Goal: Task Accomplishment & Management: Use online tool/utility

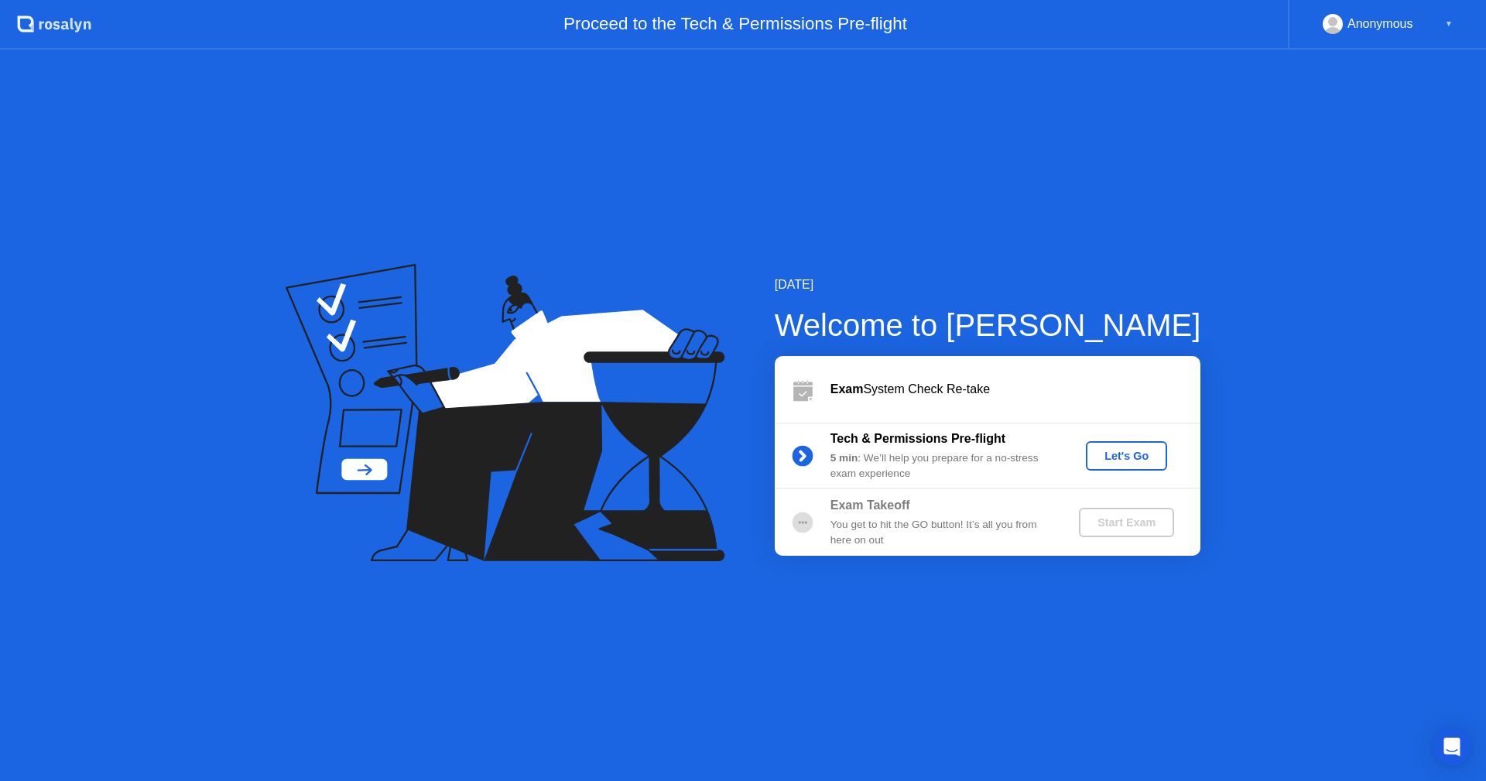
click at [1142, 462] on div "Let's Go" at bounding box center [1126, 456] width 69 height 12
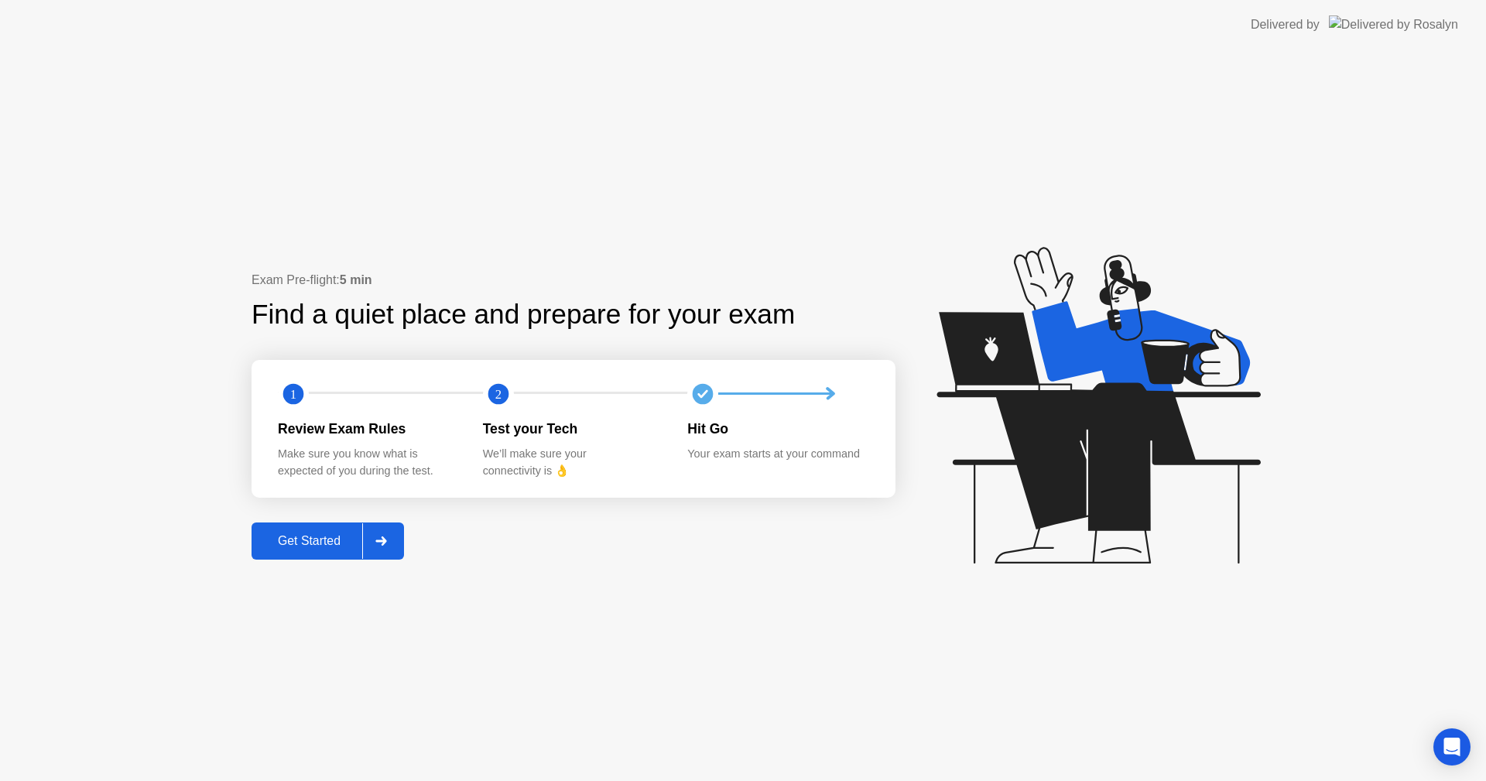
click at [385, 542] on icon at bounding box center [381, 540] width 12 height 9
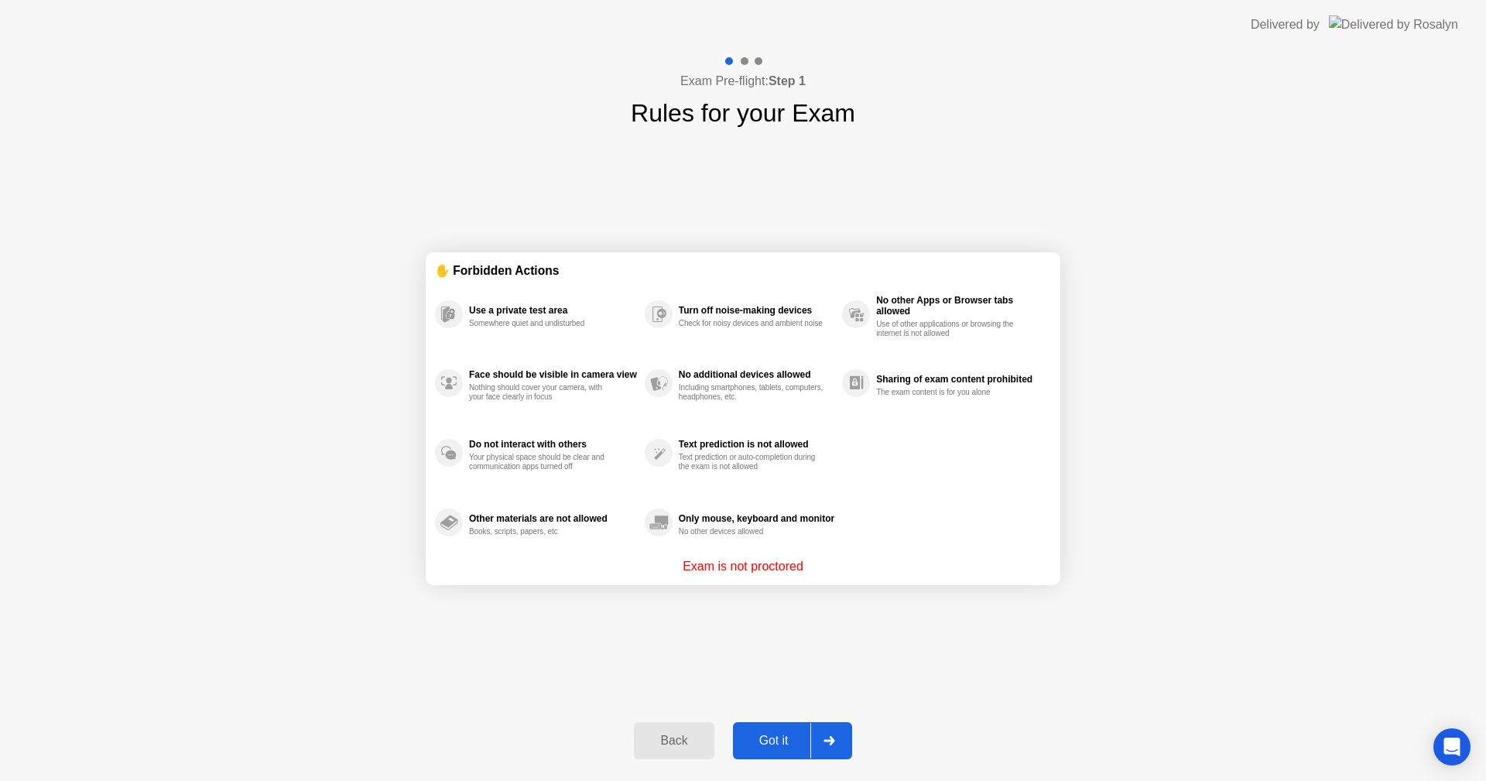
click at [827, 755] on div at bounding box center [828, 741] width 37 height 36
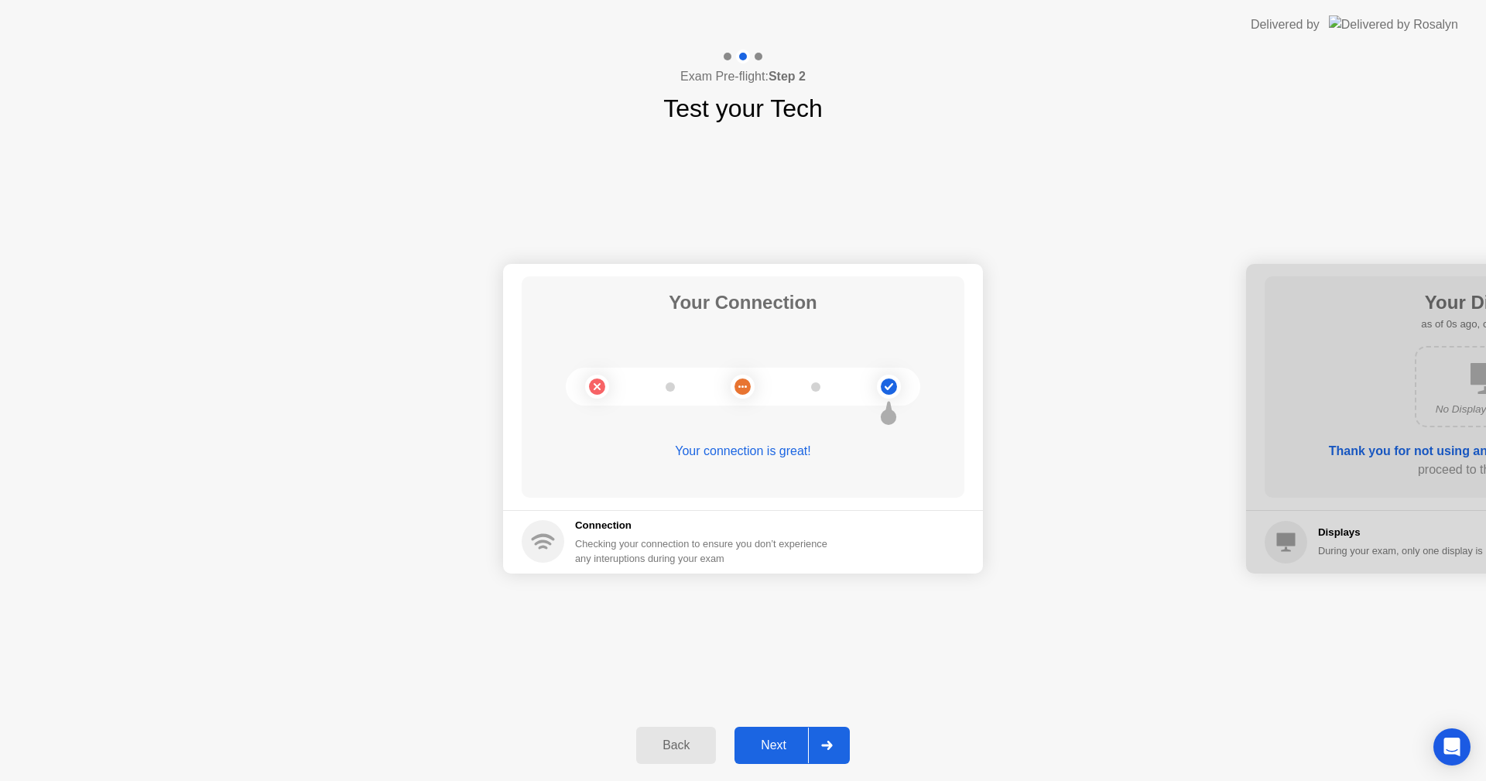
click at [852, 737] on div "Back Next" at bounding box center [743, 745] width 1486 height 71
click at [830, 740] on div at bounding box center [826, 745] width 37 height 36
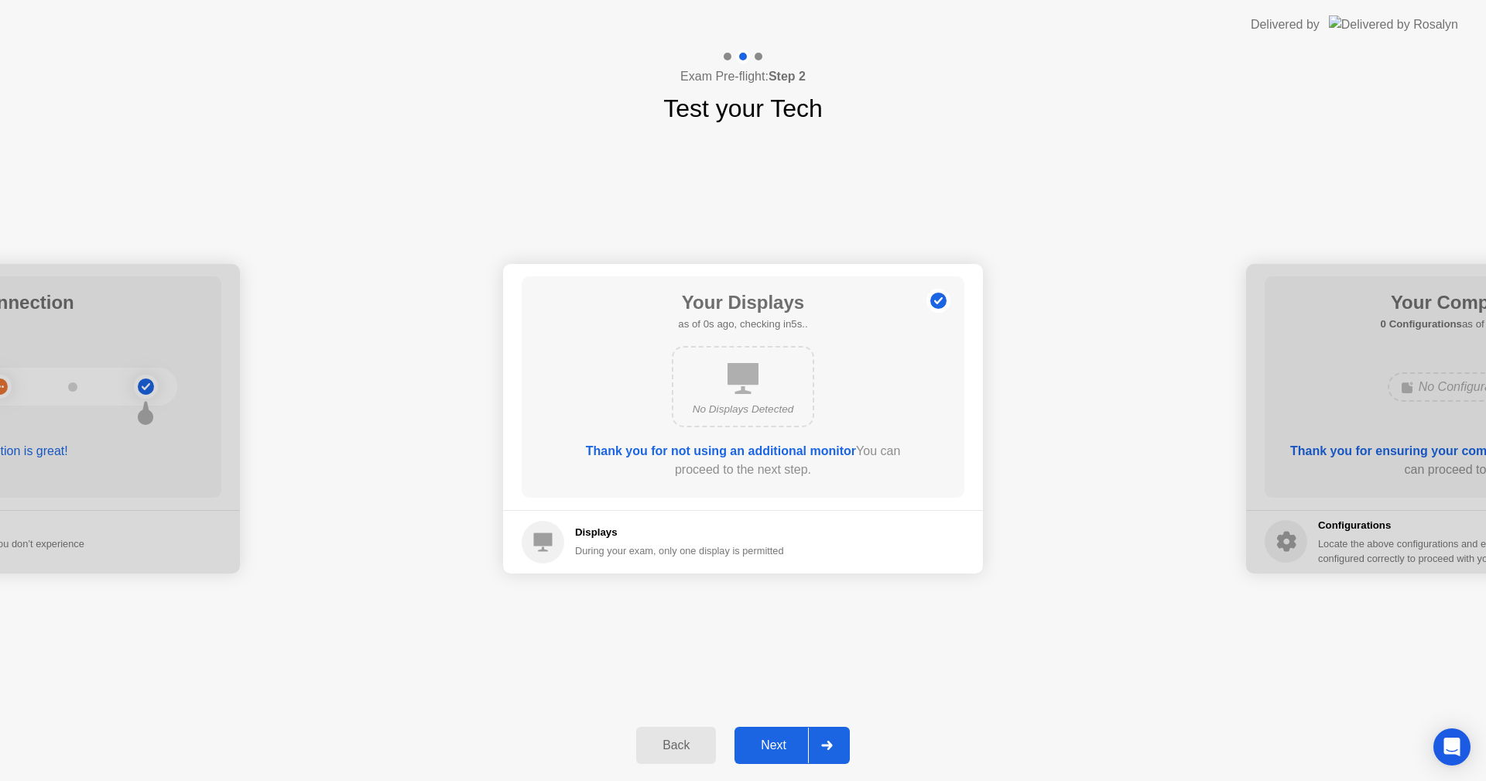
click at [830, 741] on icon at bounding box center [827, 745] width 12 height 9
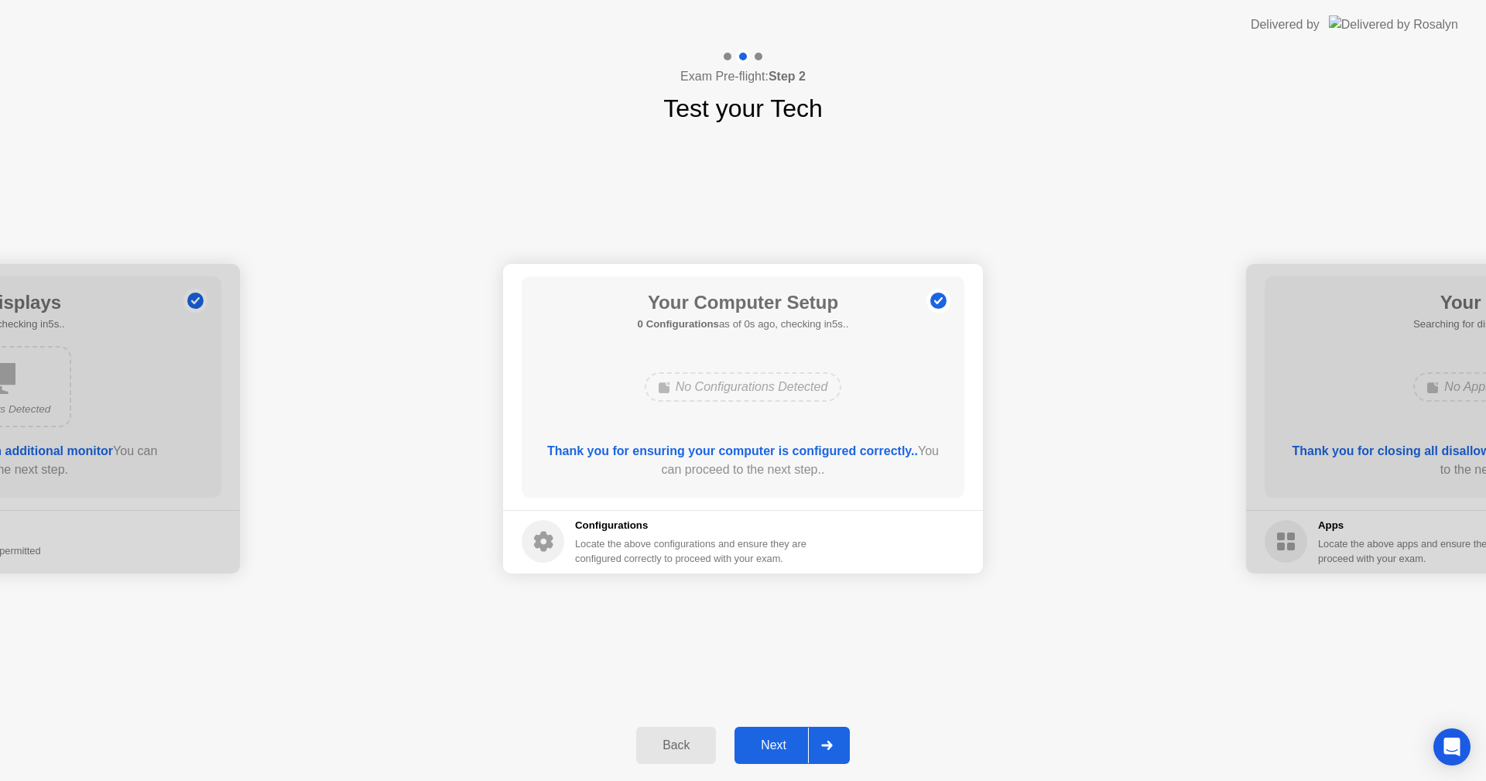
click at [831, 741] on icon at bounding box center [827, 745] width 12 height 9
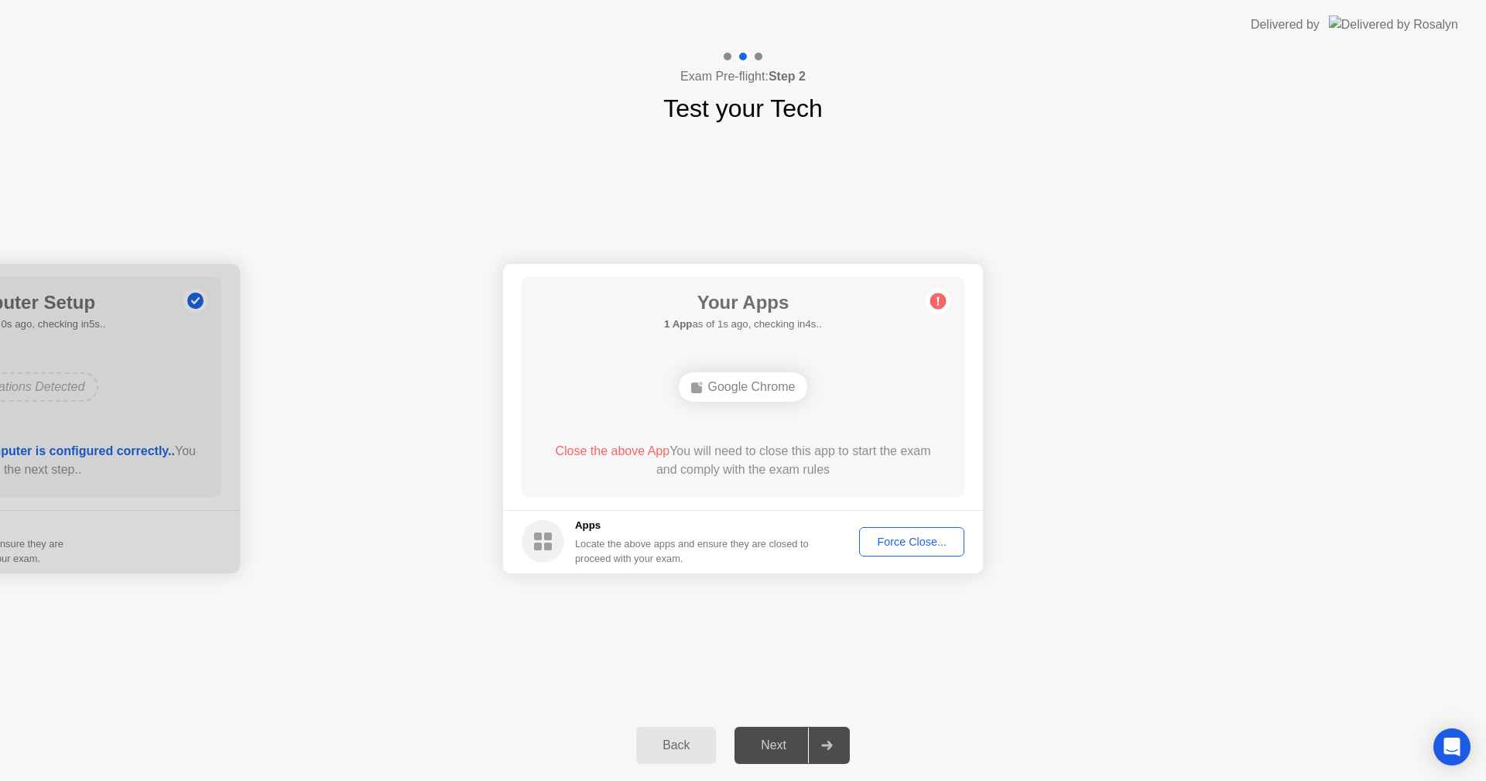
click at [898, 536] on div "Force Close..." at bounding box center [911, 542] width 94 height 12
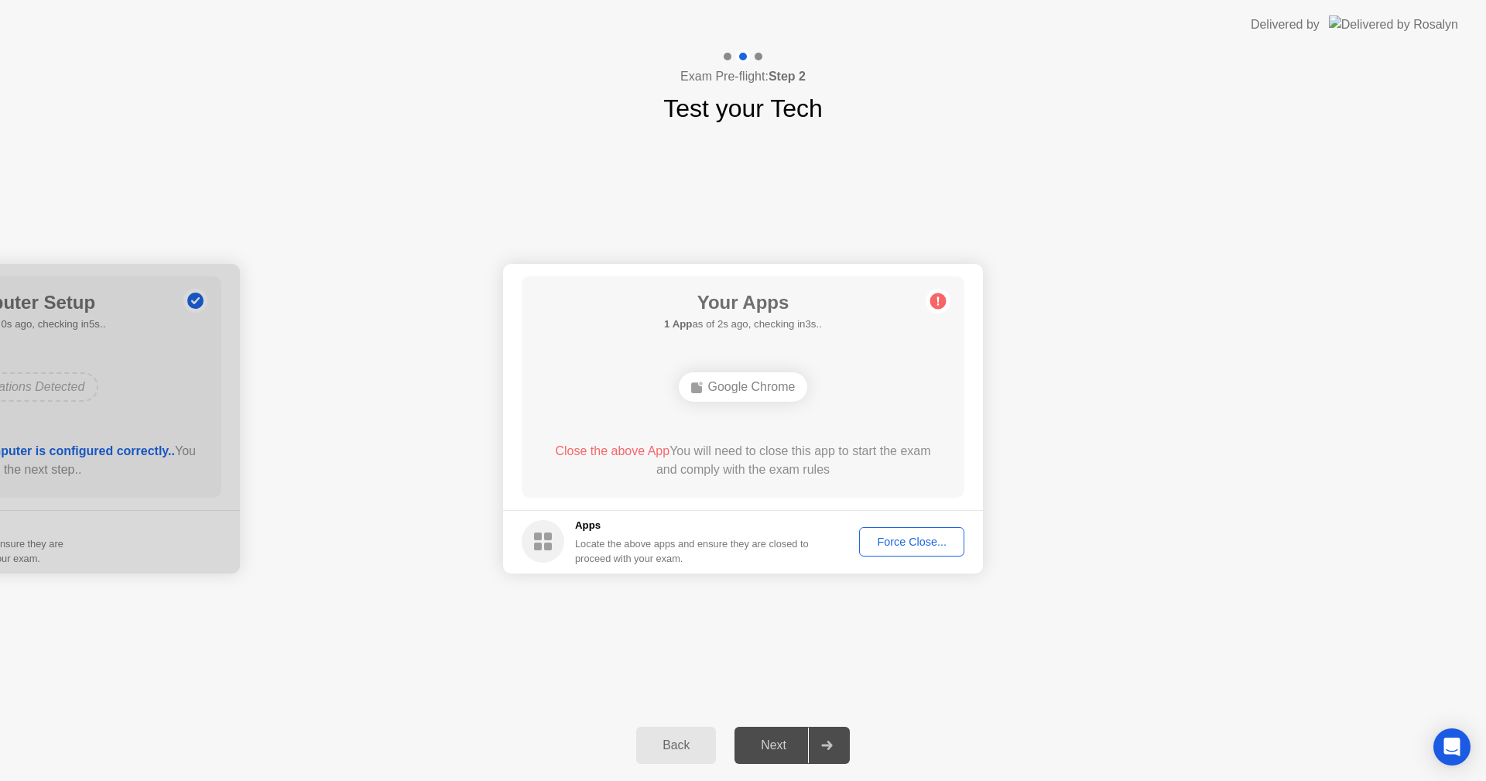
click at [913, 548] on div "Force Close..." at bounding box center [911, 542] width 94 height 12
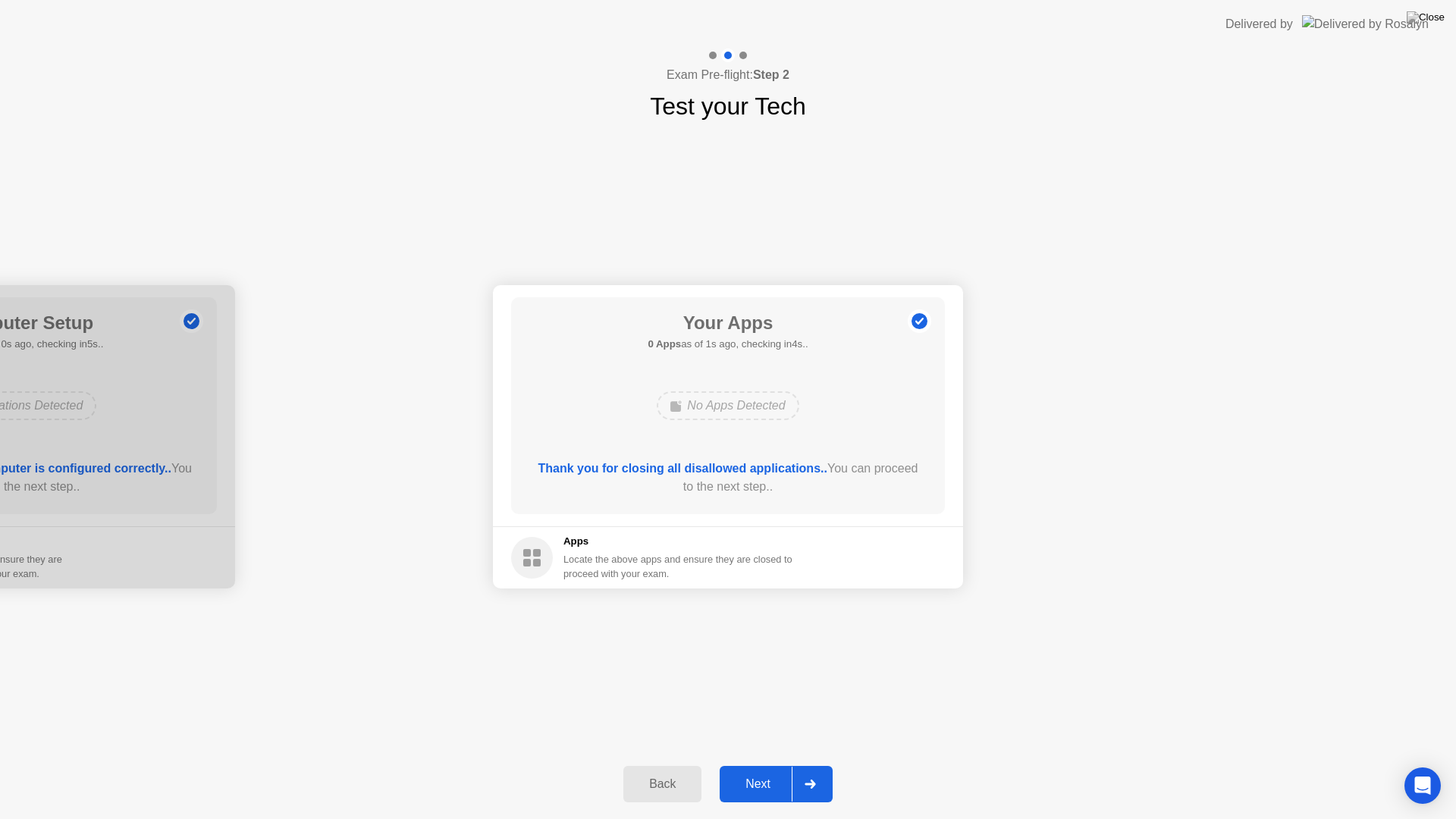
click at [827, 764] on div at bounding box center [809, 784] width 36 height 35
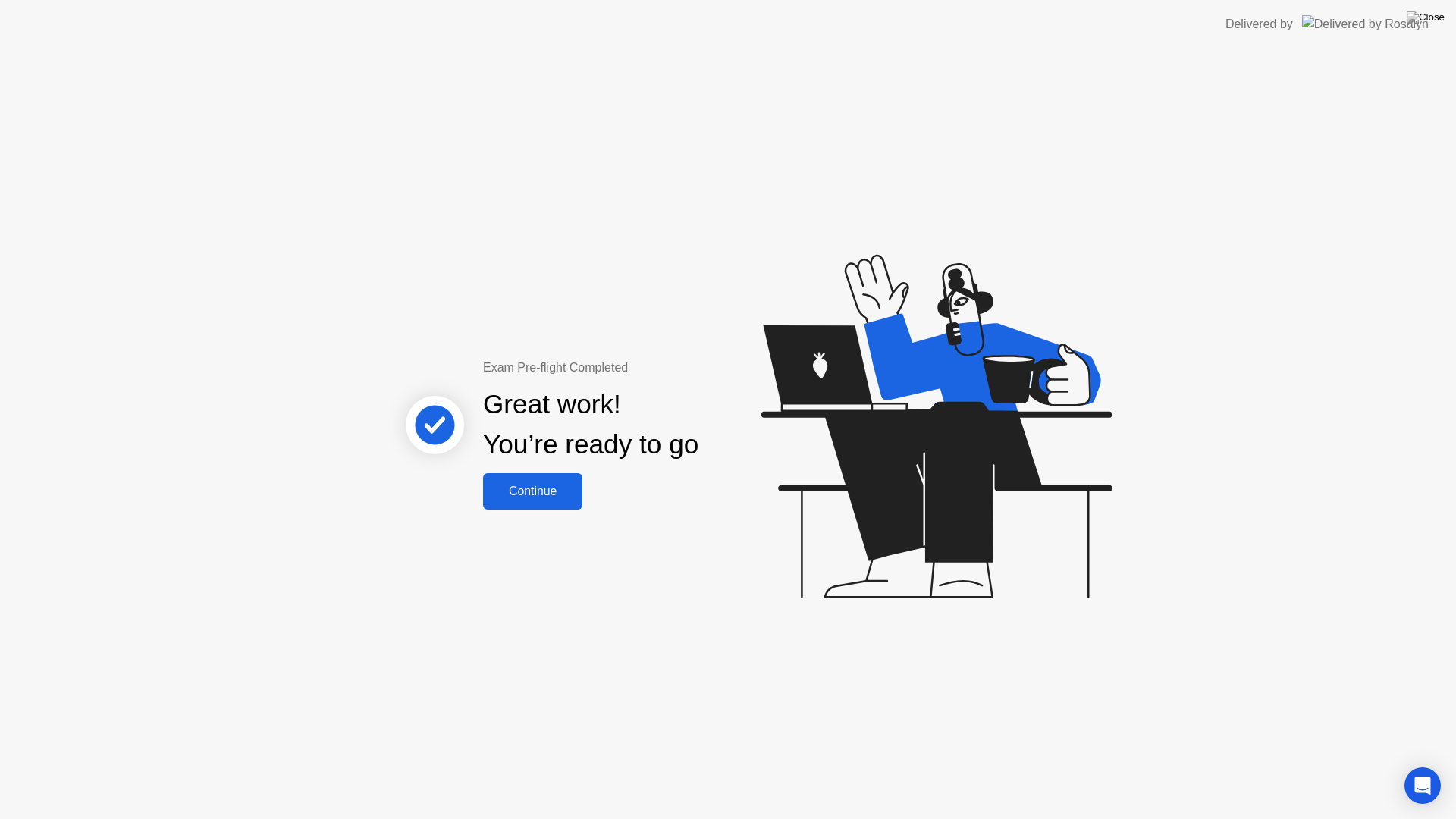
click at [561, 498] on div "Continue" at bounding box center [533, 491] width 90 height 14
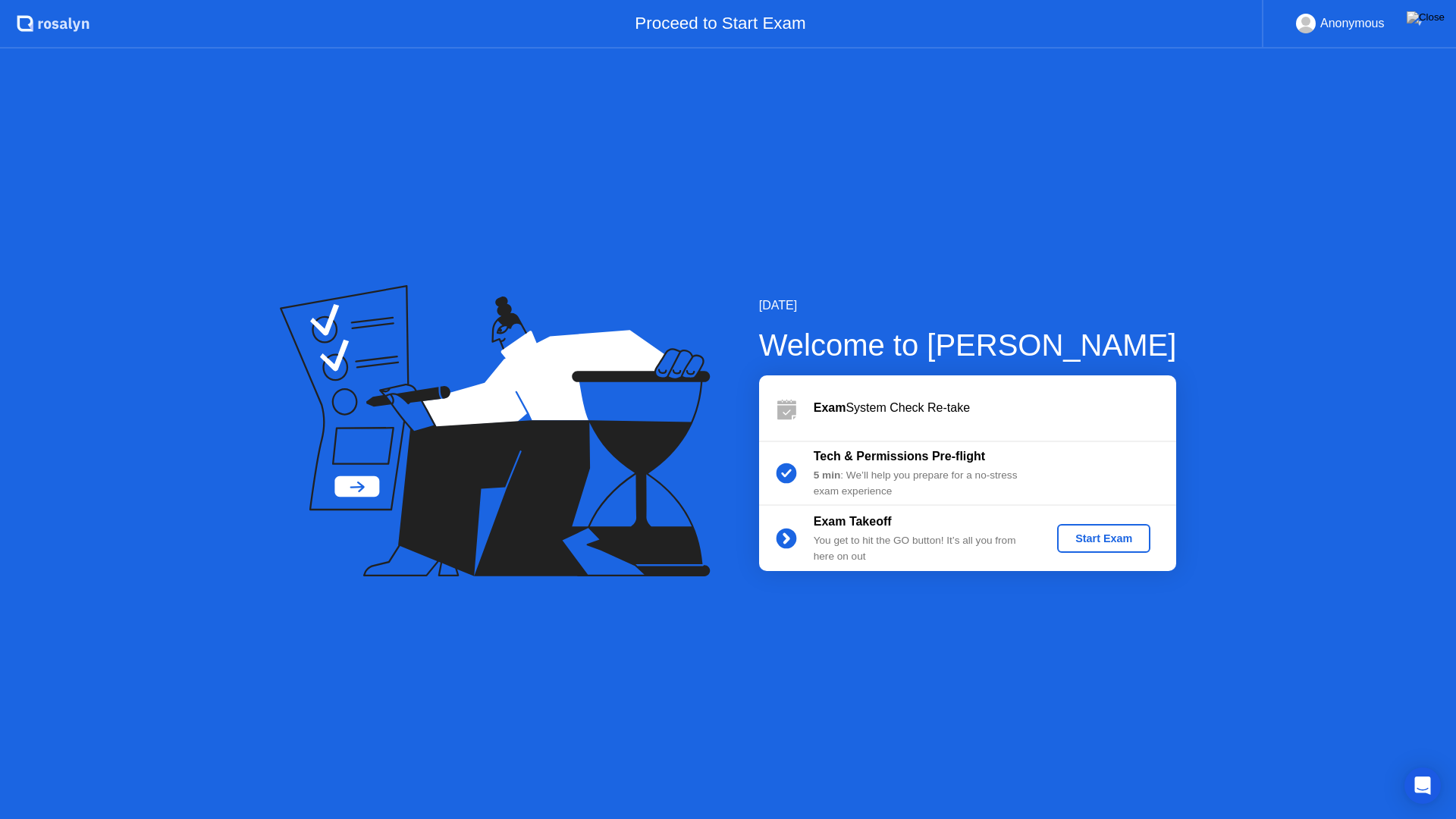
click at [1094, 538] on div "Start Exam" at bounding box center [1103, 538] width 81 height 12
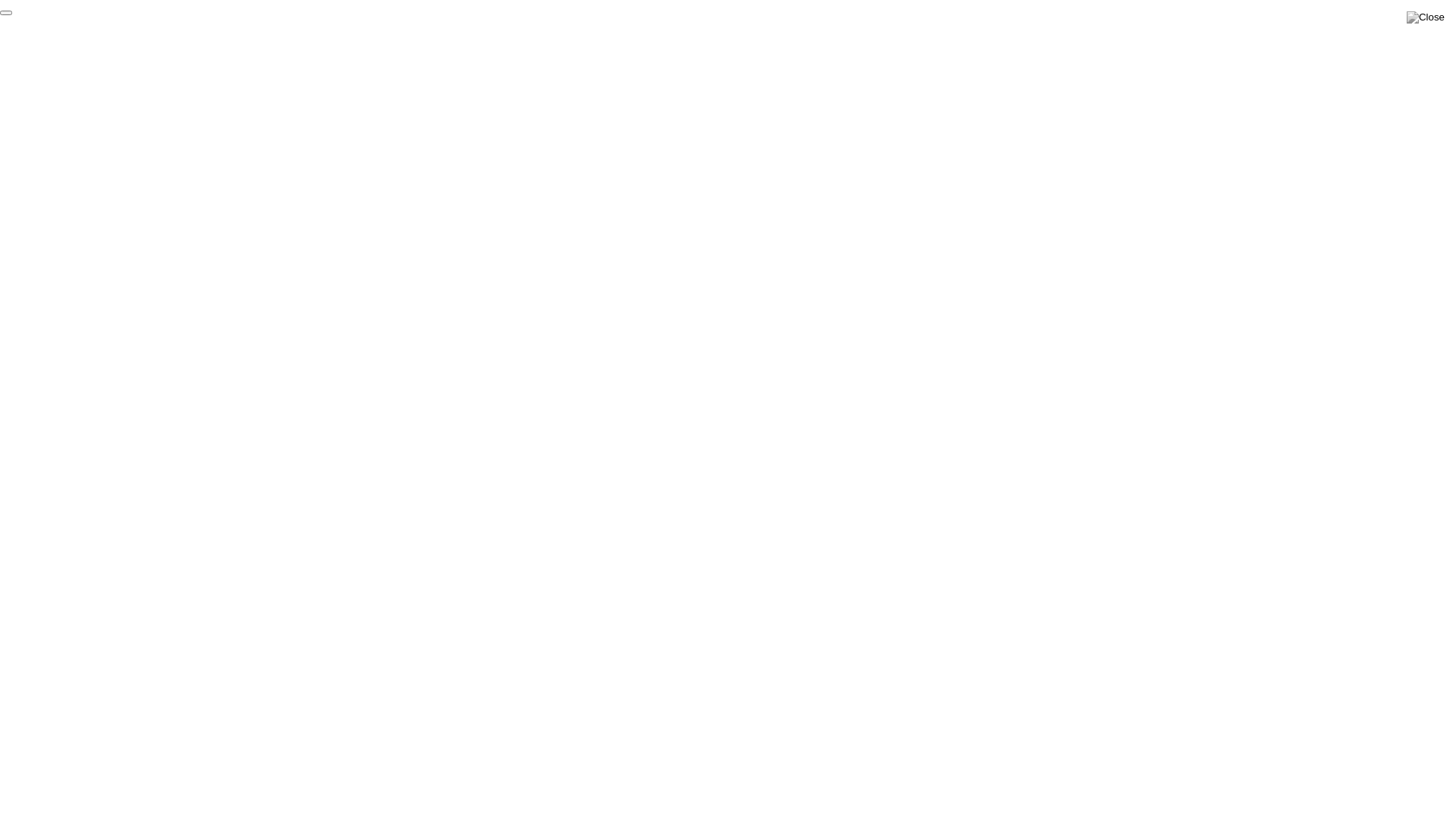
click at [12, 15] on button "End Proctoring Session" at bounding box center [6, 13] width 12 height 5
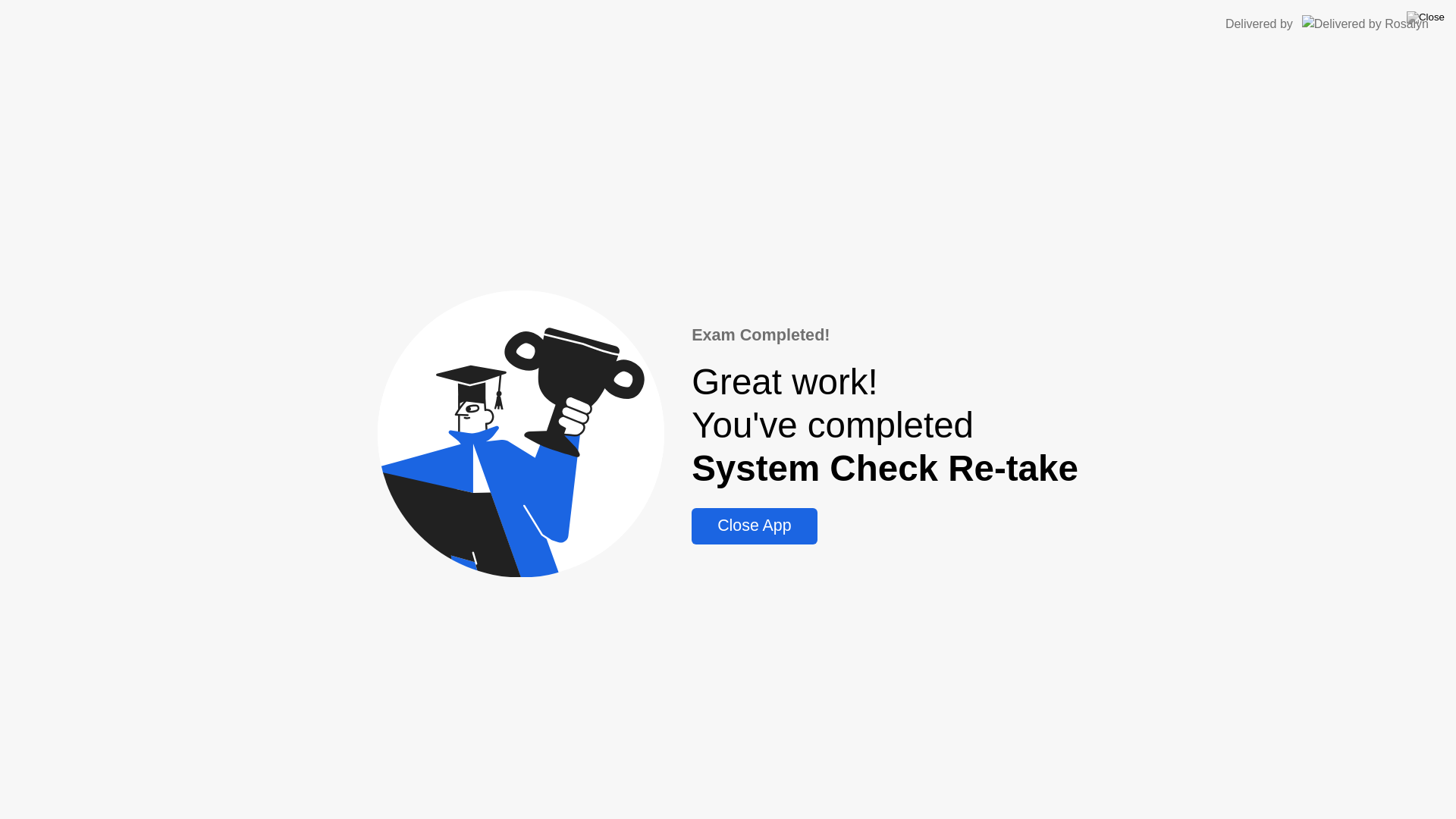
click at [780, 543] on div "Exam Completed! Great work! You've completed System Check Re-take Close App" at bounding box center [728, 434] width 1456 height 770
click at [780, 531] on div "Close App" at bounding box center [753, 525] width 116 height 19
